Goal: Information Seeking & Learning: Learn about a topic

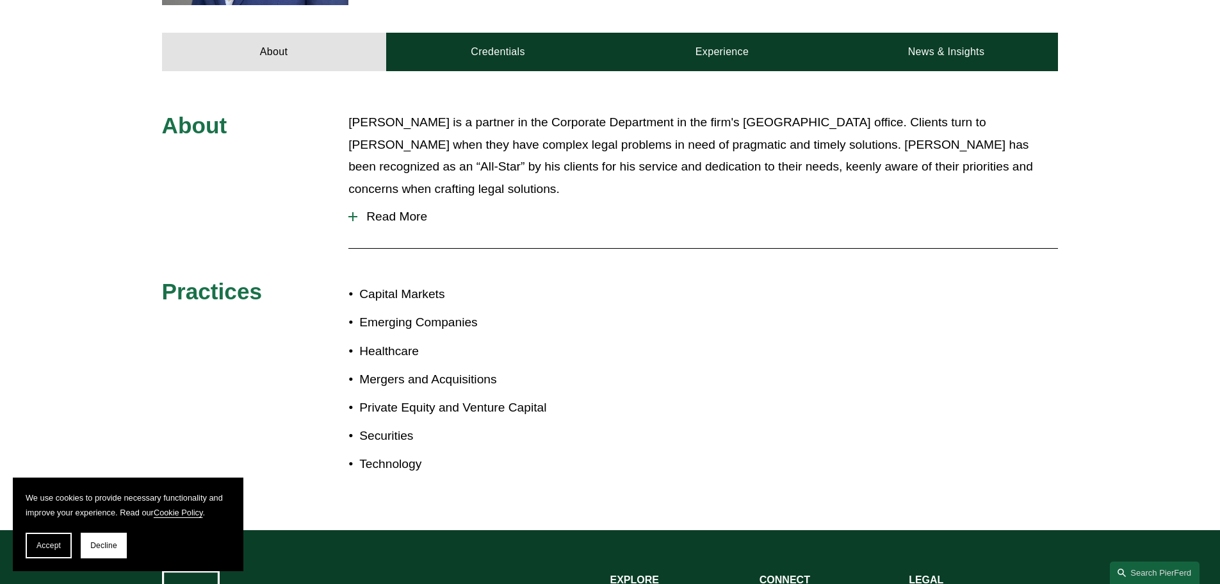
scroll to position [320, 0]
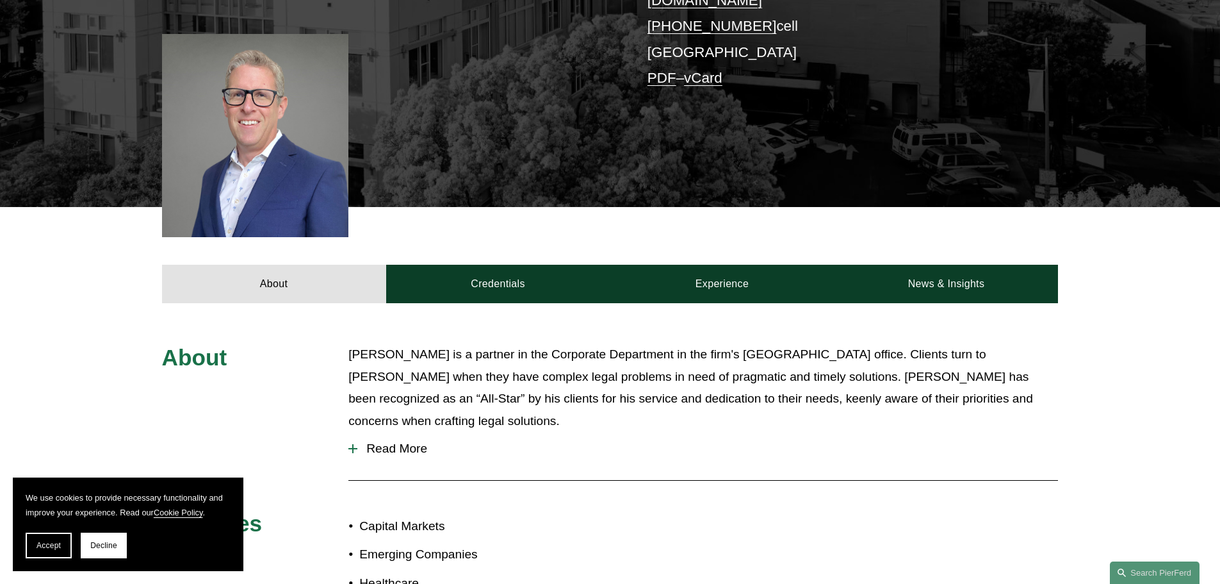
click at [411, 441] on span "Read More" at bounding box center [707, 448] width 701 height 14
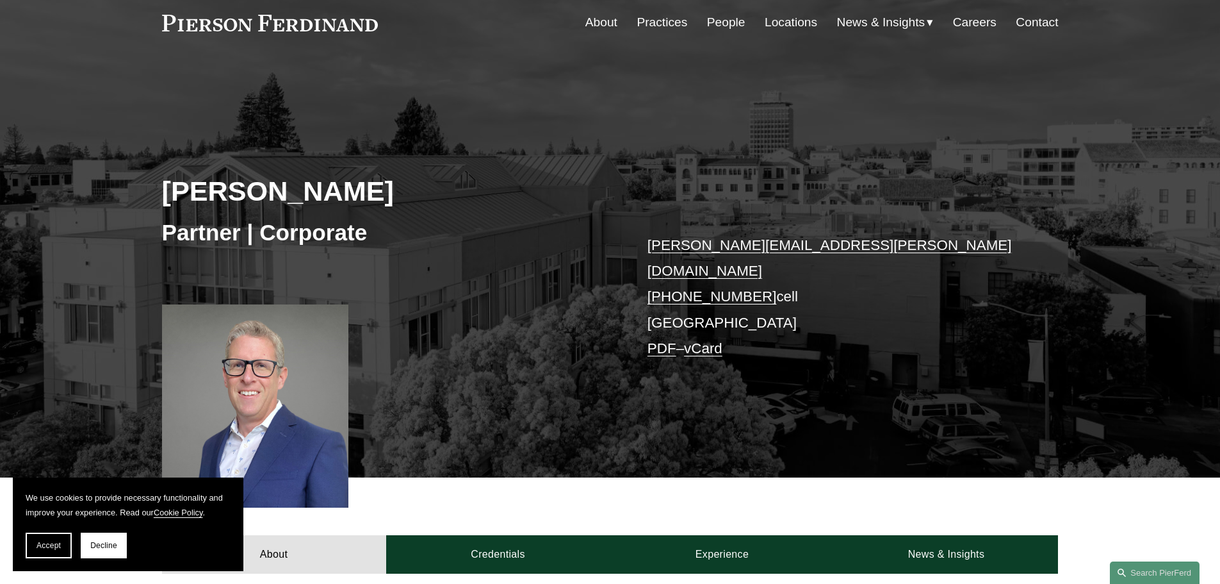
scroll to position [22, 0]
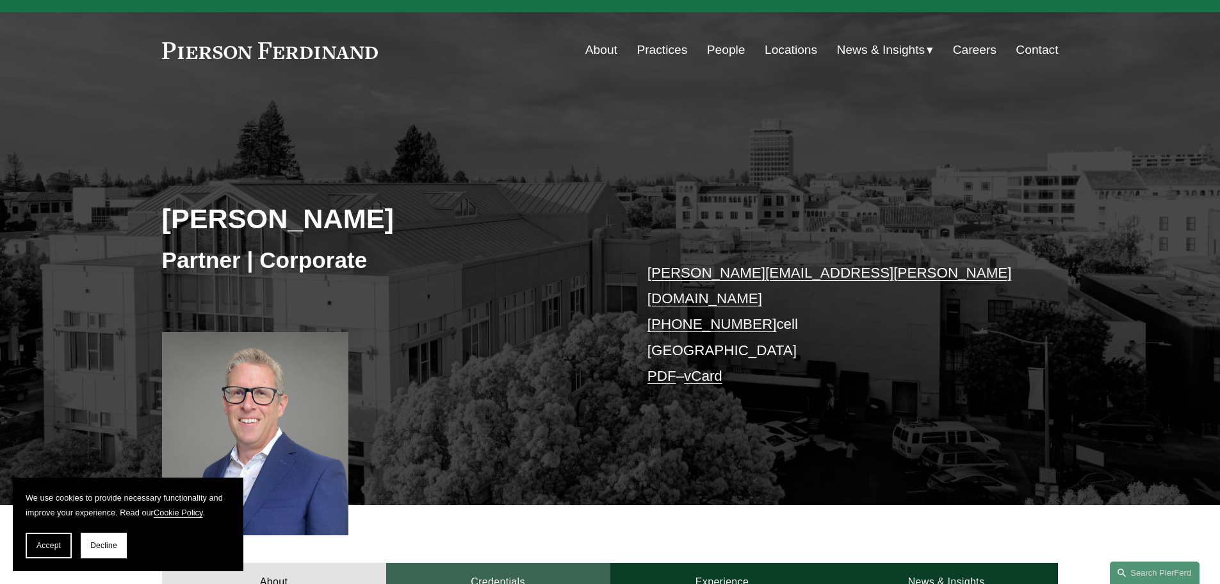
click at [509, 562] on link "Credentials" at bounding box center [498, 581] width 224 height 38
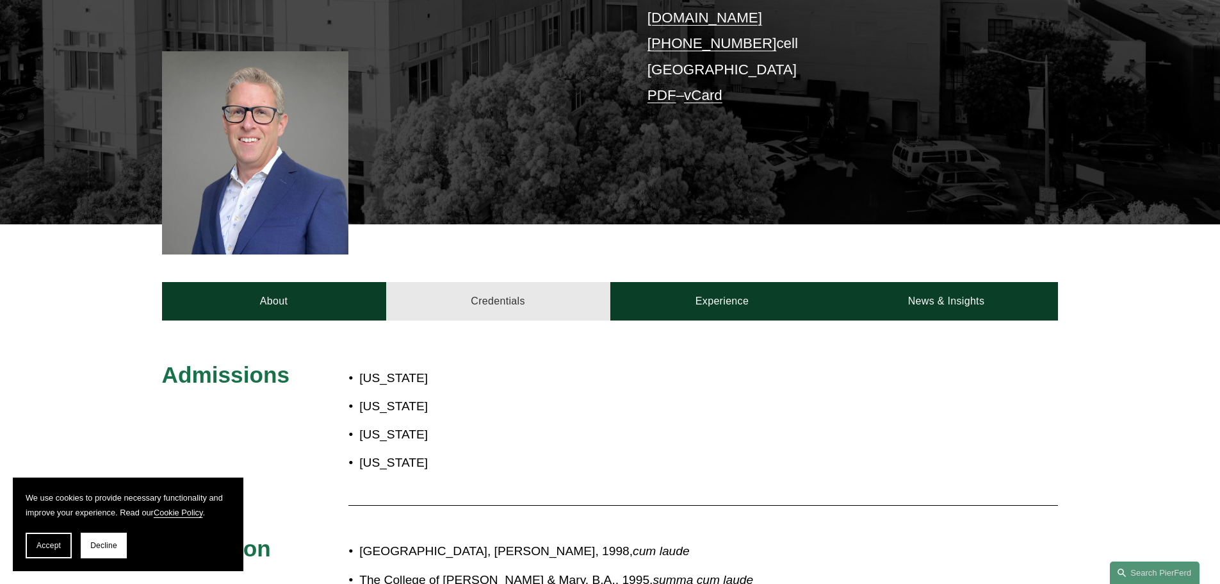
scroll to position [427, 0]
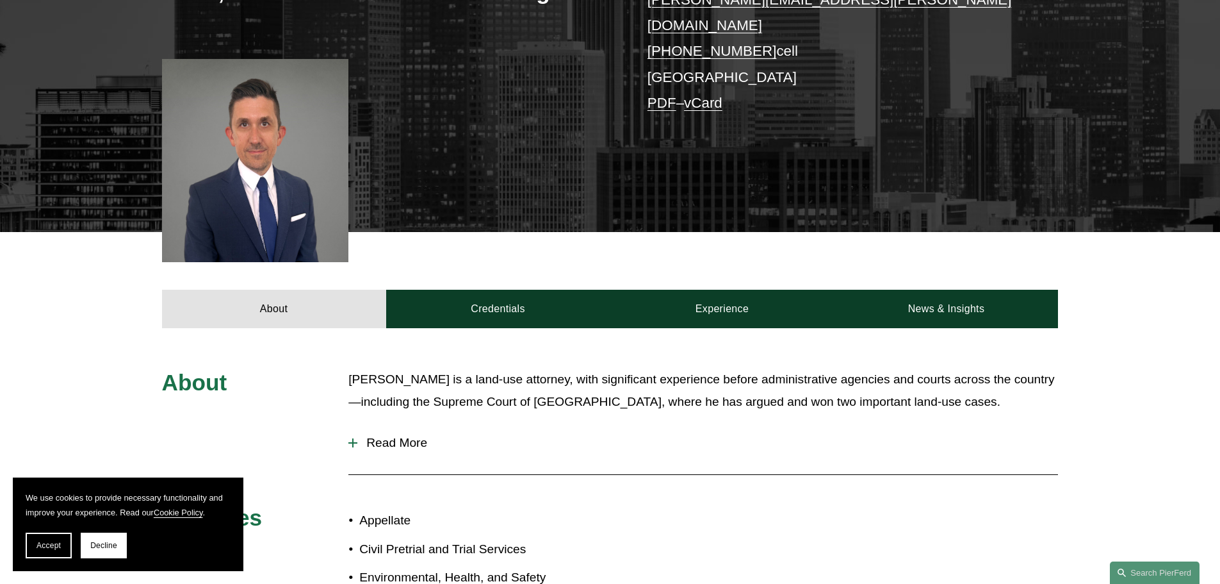
scroll to position [320, 0]
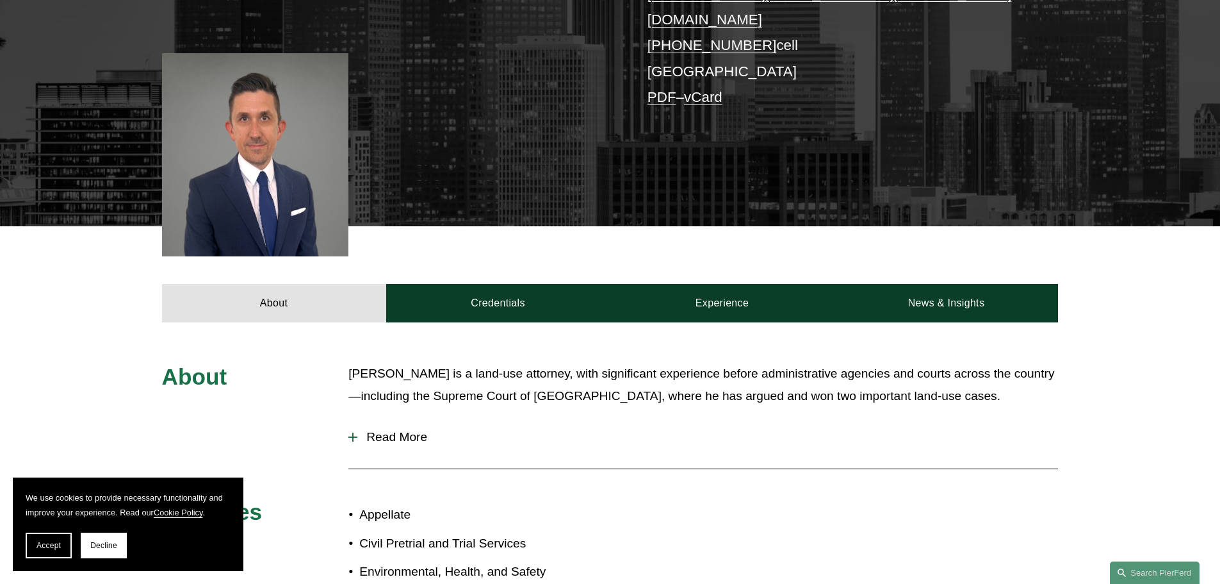
click at [403, 420] on button "Read More" at bounding box center [703, 436] width 710 height 33
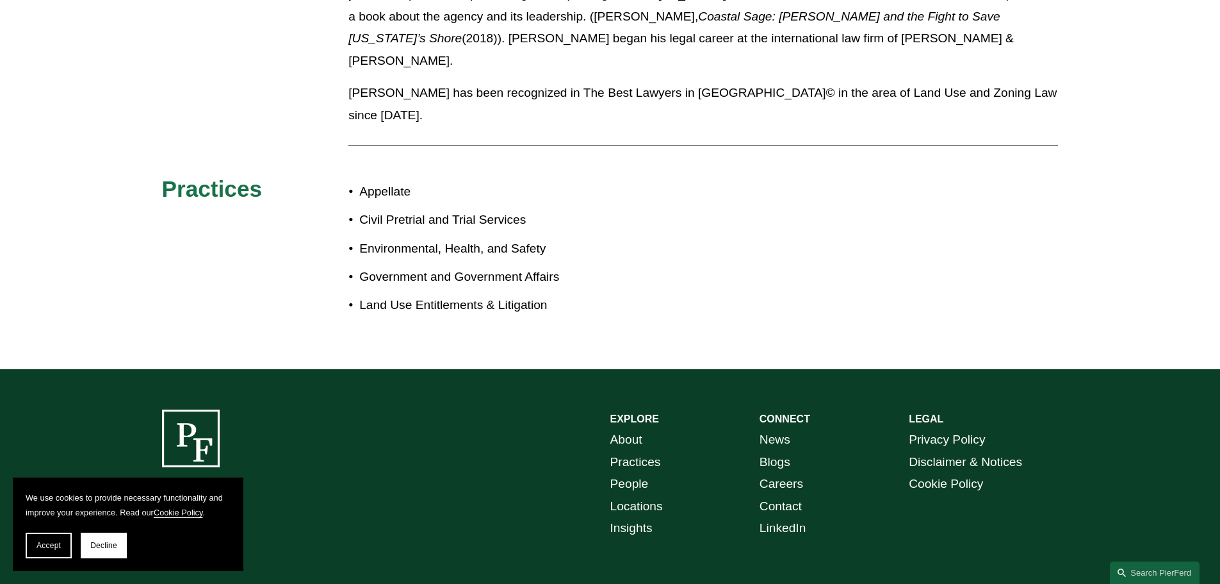
scroll to position [243, 0]
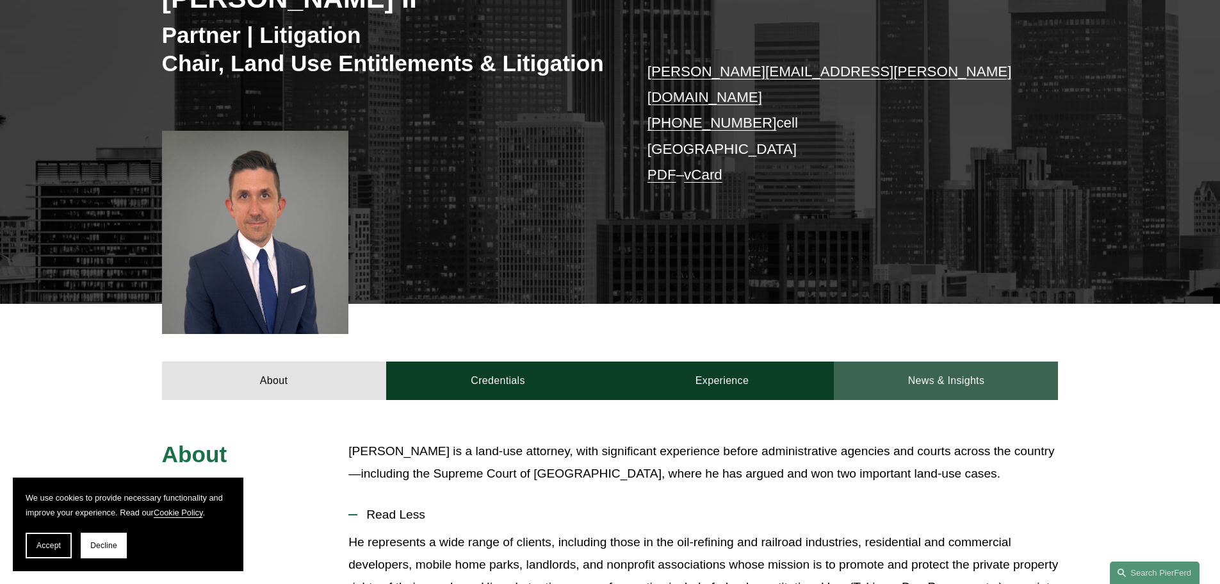
click at [963, 363] on link "News & Insights" at bounding box center [946, 380] width 224 height 38
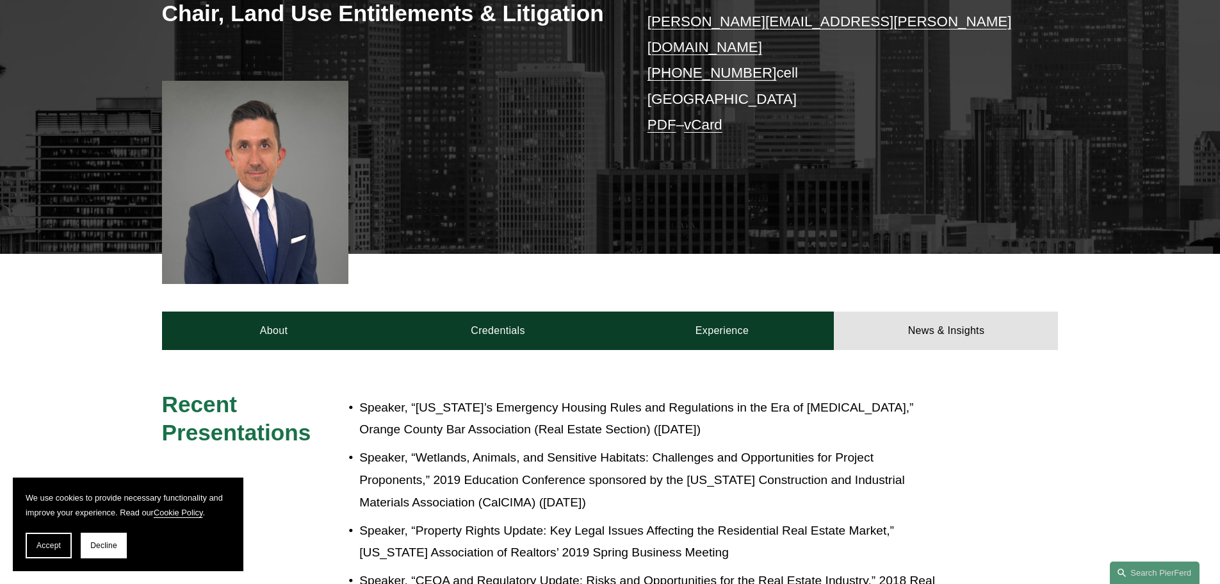
scroll to position [287, 0]
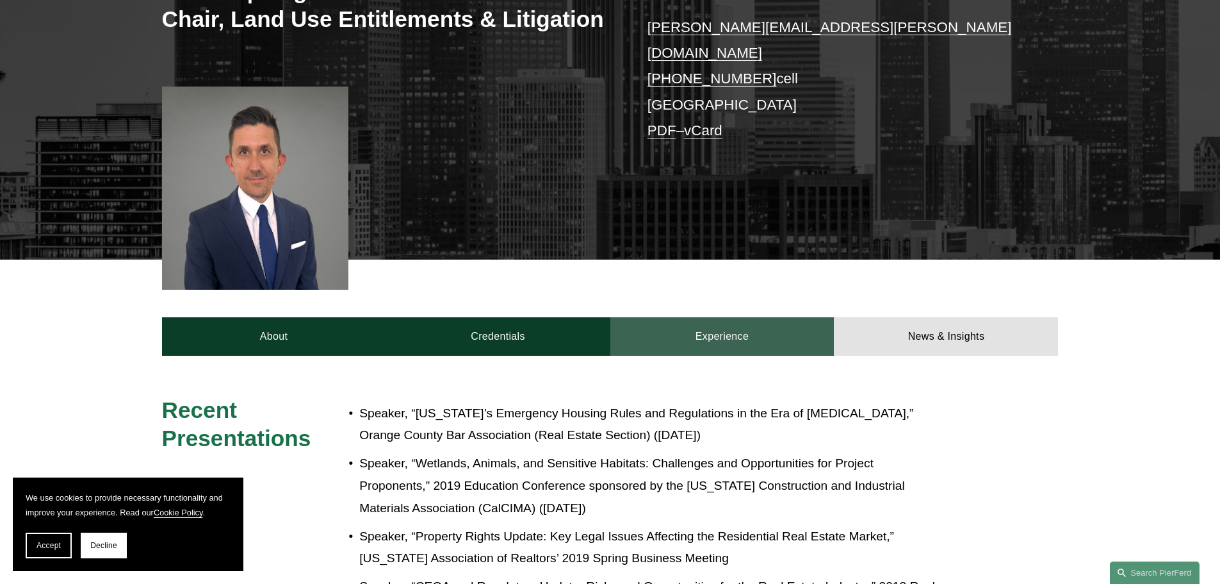
click at [714, 332] on link "Experience" at bounding box center [722, 336] width 224 height 38
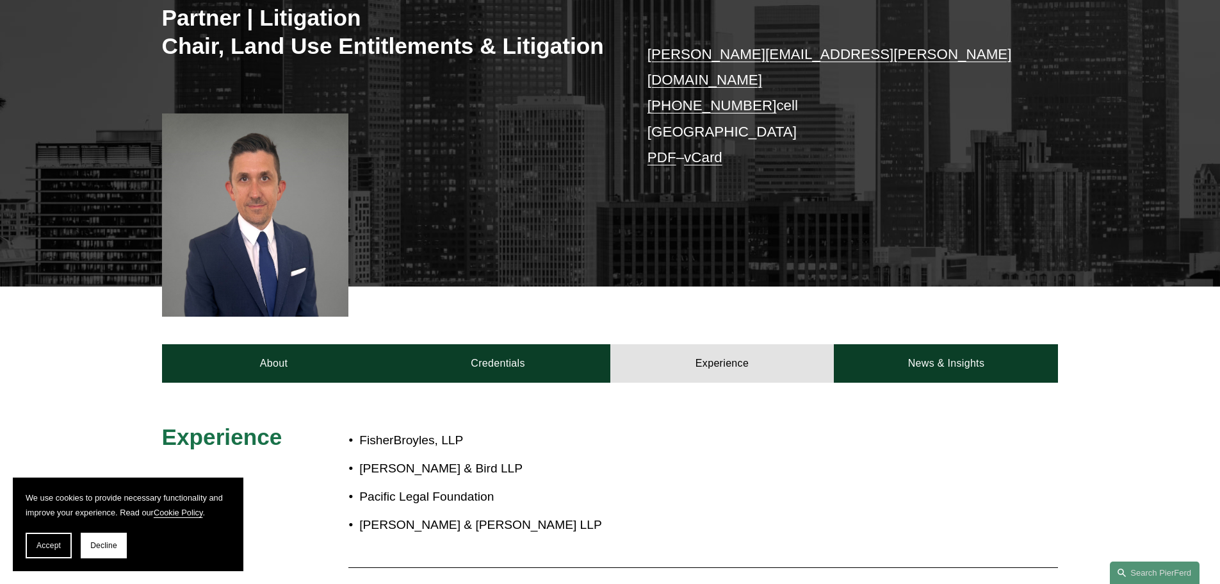
scroll to position [264, 0]
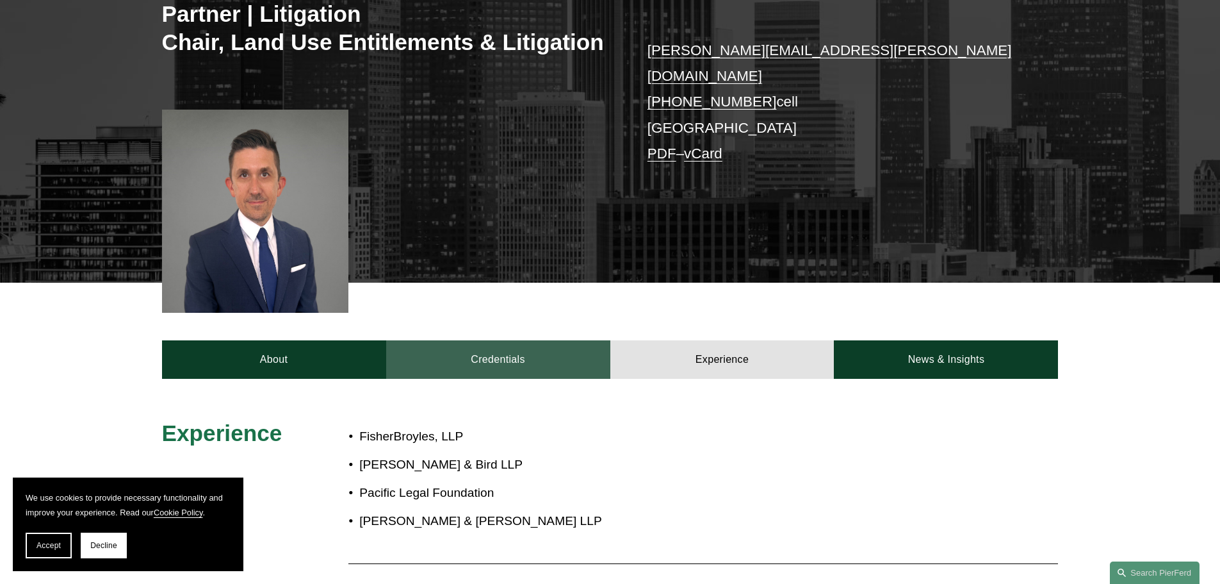
click at [504, 359] on link "Credentials" at bounding box center [498, 359] width 224 height 38
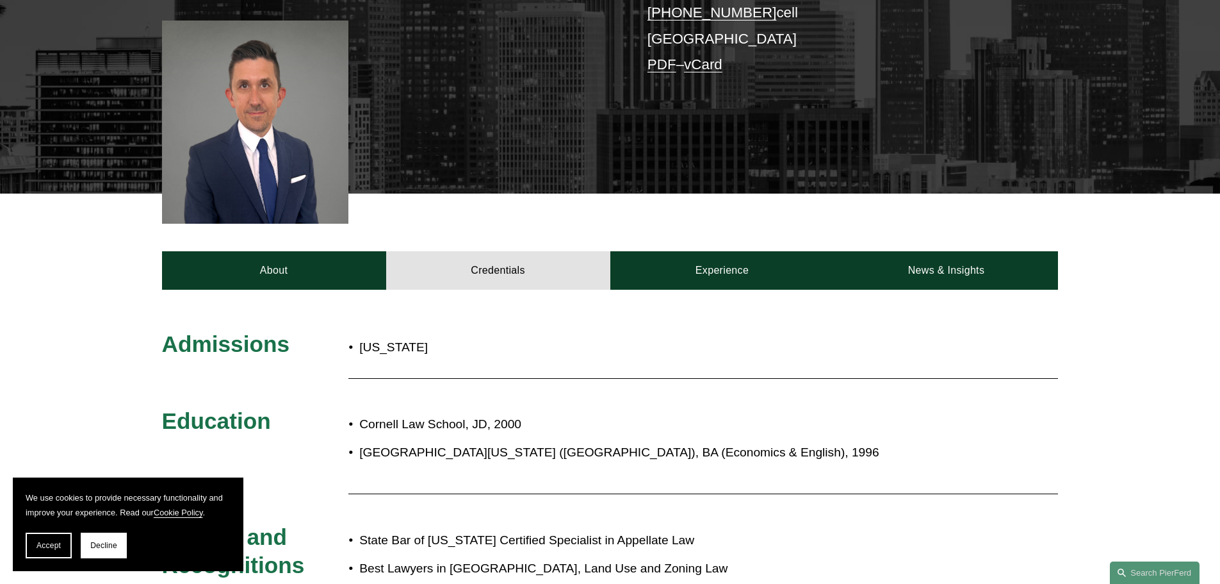
scroll to position [320, 0]
